Goal: Transaction & Acquisition: Purchase product/service

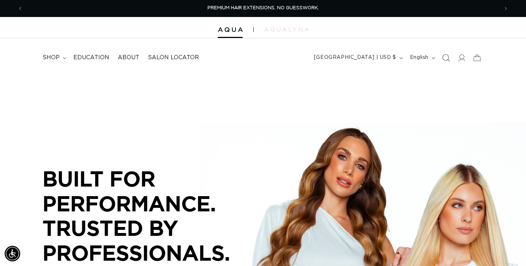
click at [442, 61] on icon "Search" at bounding box center [445, 57] width 7 height 7
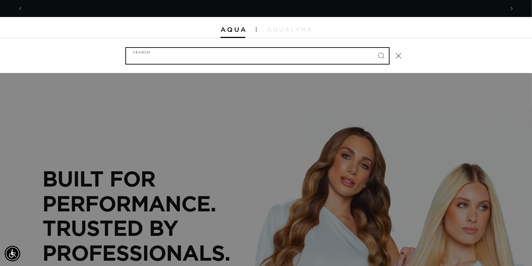
scroll to position [0, 475]
click at [129, 57] on input "Search" at bounding box center [257, 56] width 263 height 16
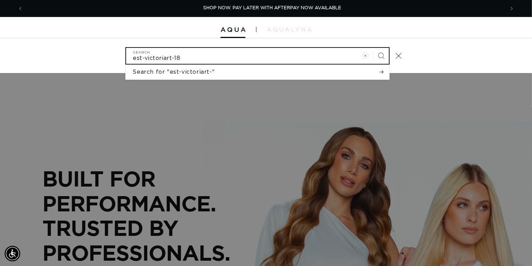
type input "est-victoriart-18"
click at [373, 48] on button "Search" at bounding box center [381, 56] width 16 height 16
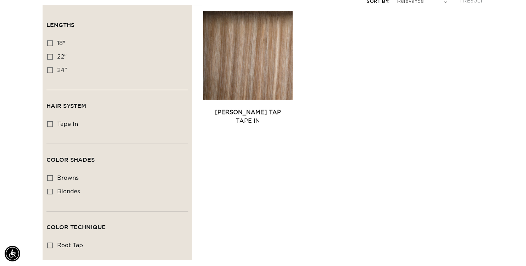
scroll to position [106, 0]
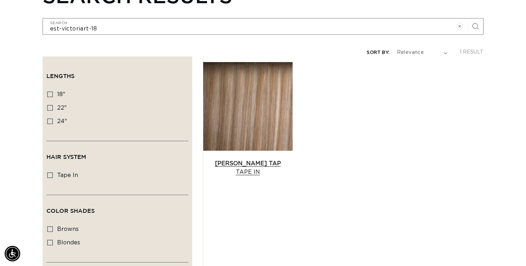
click at [256, 176] on link "Victoria Root Tap Tape In" at bounding box center [248, 167] width 90 height 17
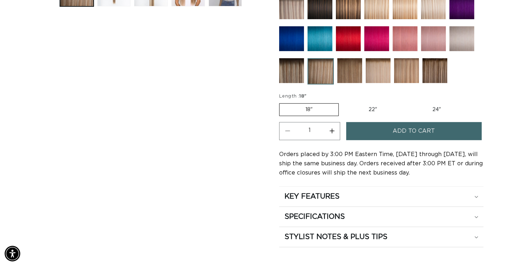
scroll to position [0, 470]
click at [368, 140] on button "Add to cart" at bounding box center [414, 131] width 136 height 18
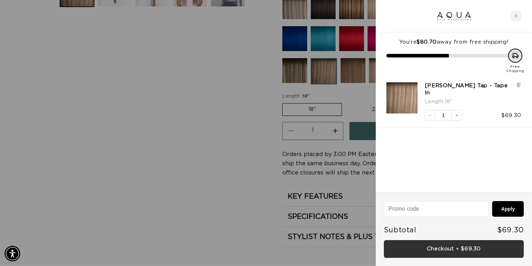
scroll to position [0, 475]
click at [437, 248] on link "Checkout • $69.30" at bounding box center [454, 249] width 140 height 18
